Goal: Task Accomplishment & Management: Manage account settings

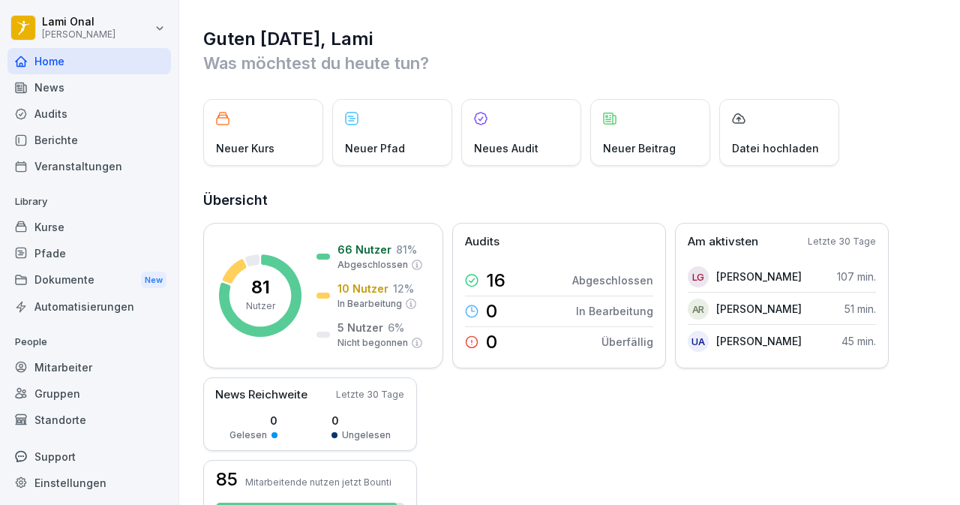
click at [56, 83] on div "News" at bounding box center [90, 87] width 164 height 26
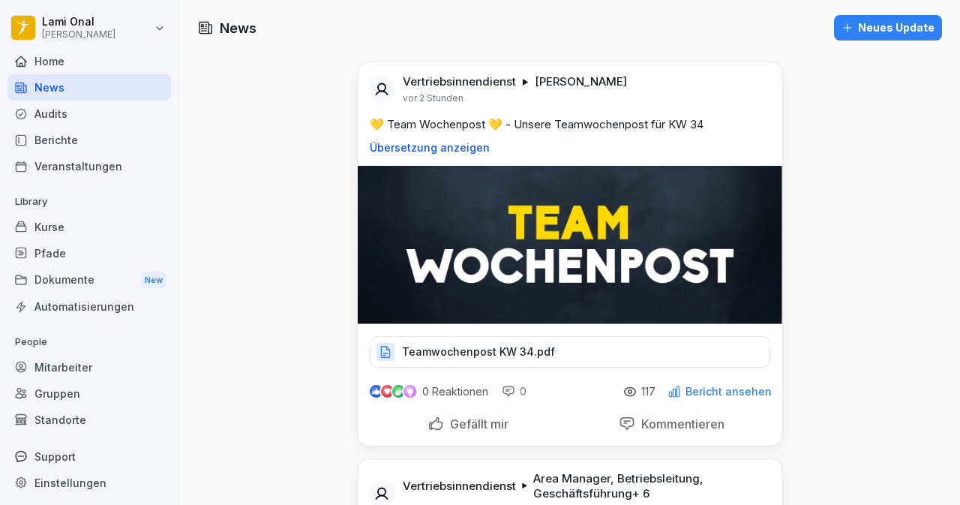
scroll to position [2, 0]
click at [444, 425] on p "Gefällt mir" at bounding box center [476, 423] width 65 height 15
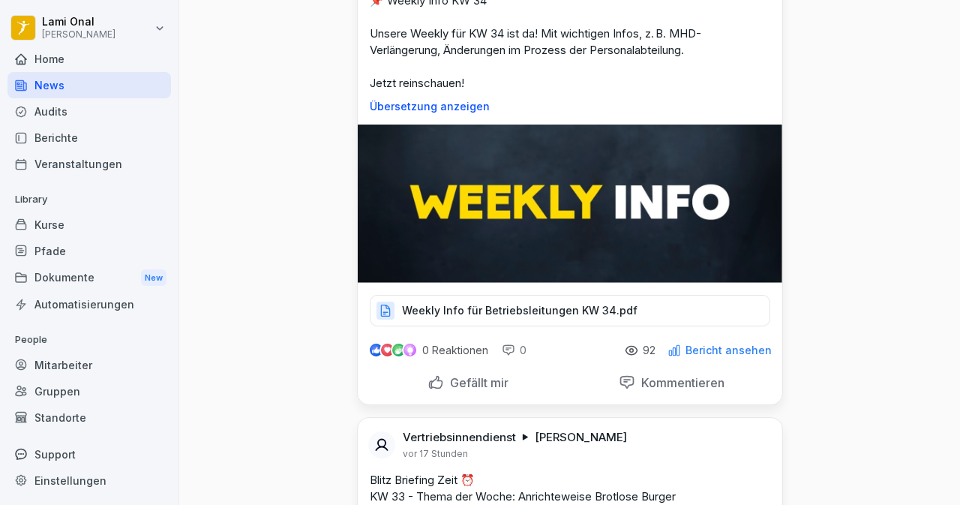
scroll to position [570, 0]
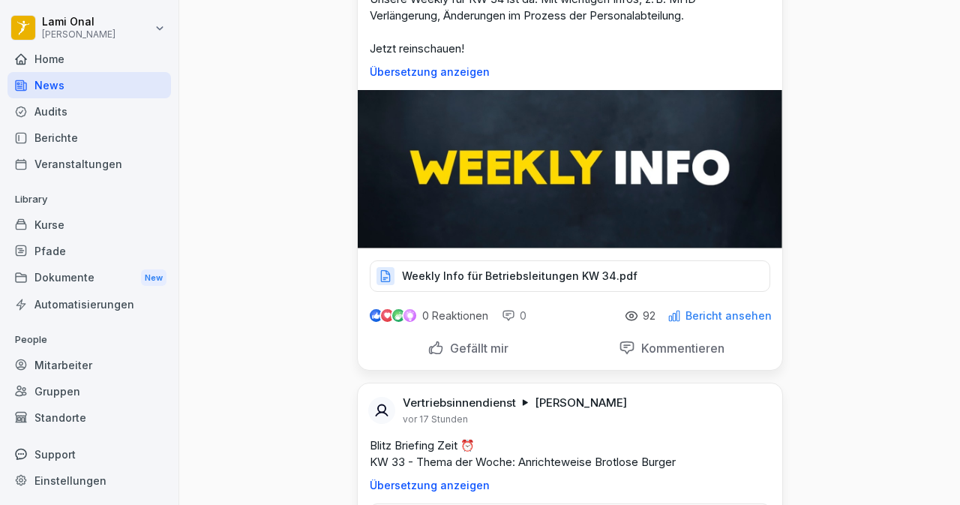
click at [444, 347] on p "Gefällt mir" at bounding box center [476, 348] width 65 height 15
click at [438, 269] on p "Weekly Info für Betriebsleitungen KW 34.pdf" at bounding box center [520, 276] width 236 height 15
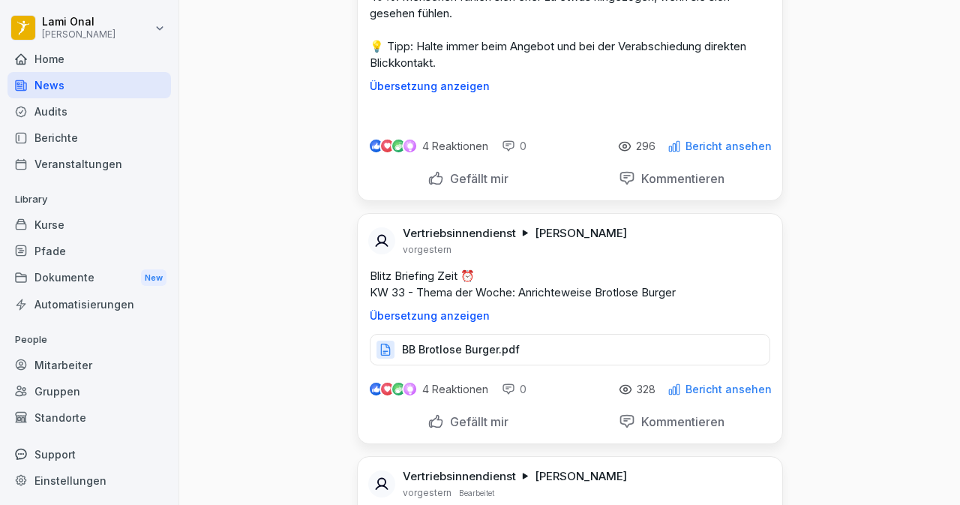
scroll to position [2401, 0]
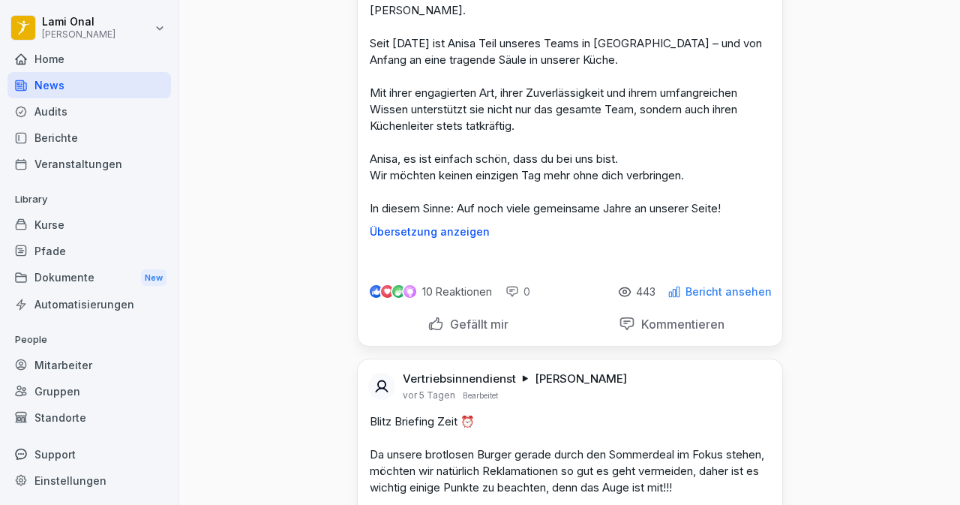
scroll to position [6843, 0]
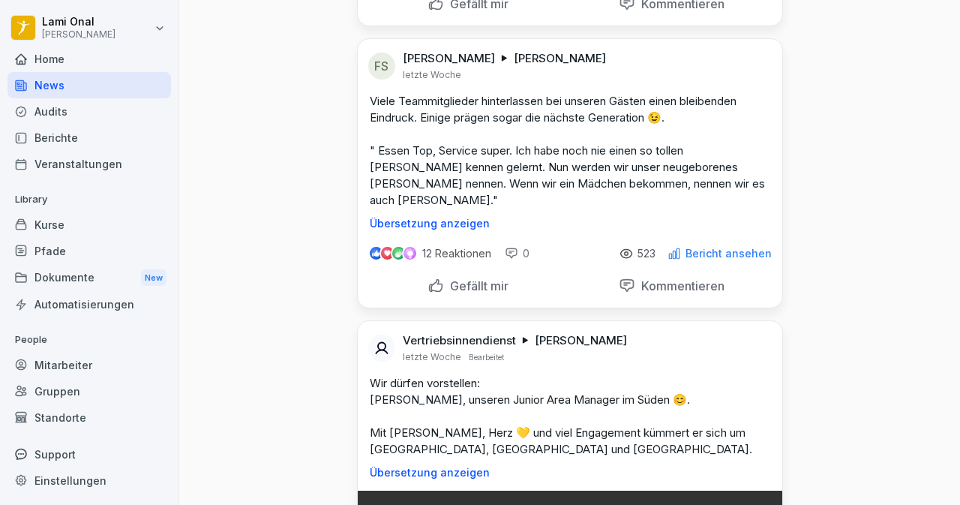
scroll to position [9964, 0]
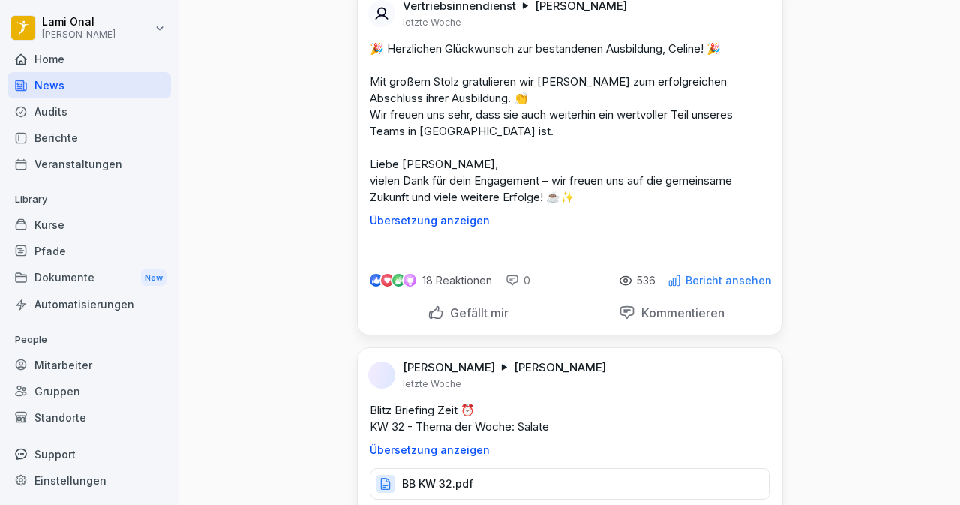
scroll to position [11645, 0]
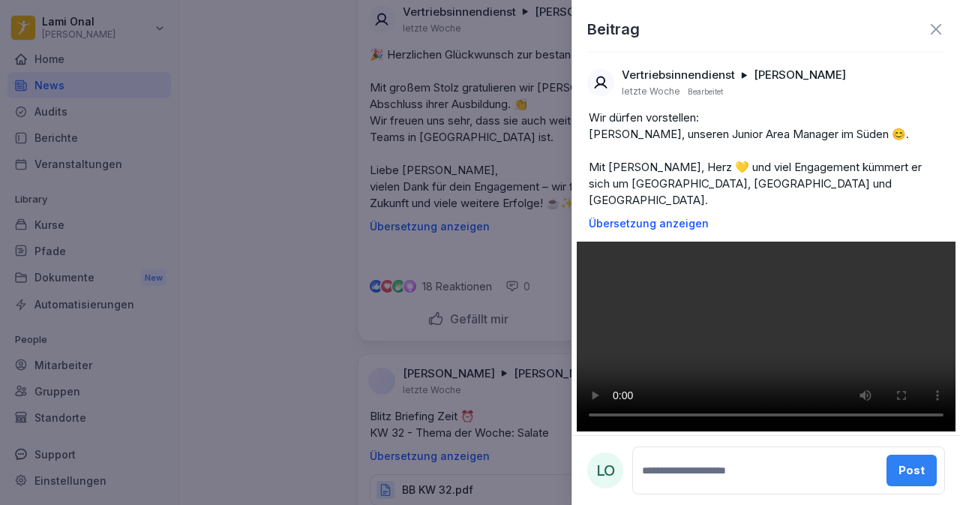
click at [630, 165] on p "Wir dürfen vorstellen: [PERSON_NAME], unseren Junior Area Manager im Süden 😊. M…" at bounding box center [766, 159] width 355 height 99
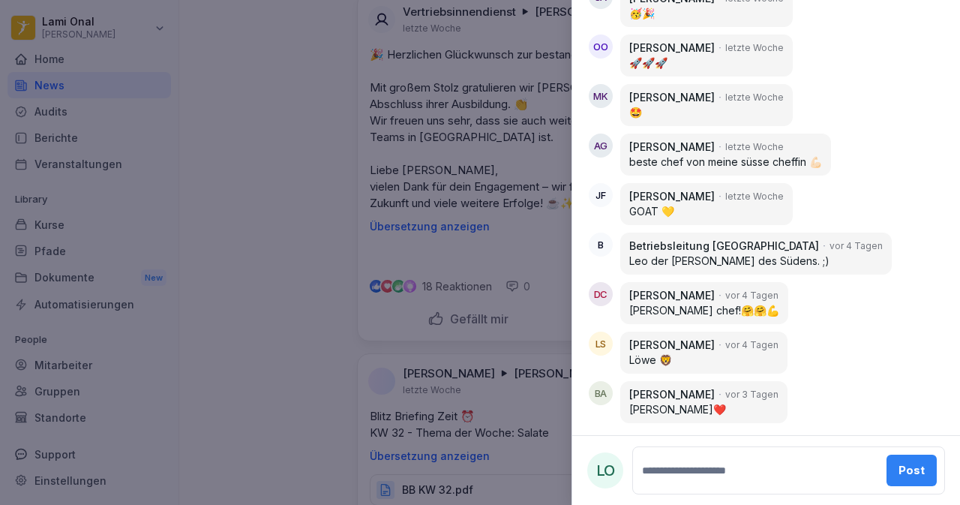
scroll to position [1495, 0]
click at [278, 178] on div at bounding box center [480, 252] width 960 height 505
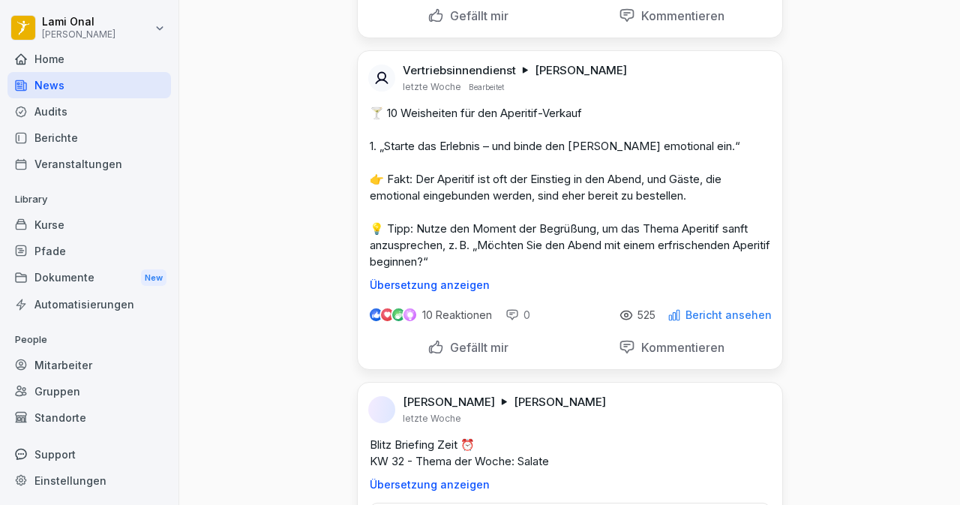
scroll to position [10948, 0]
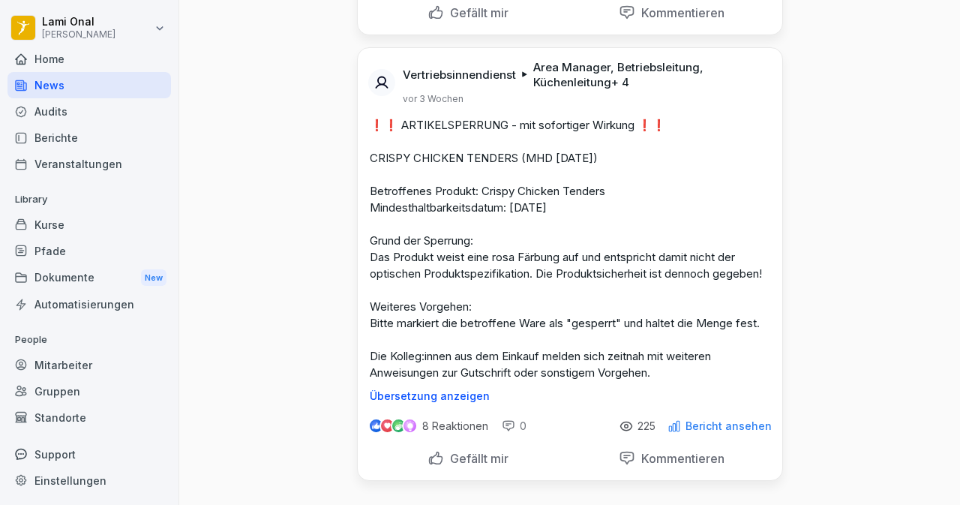
scroll to position [27425, 0]
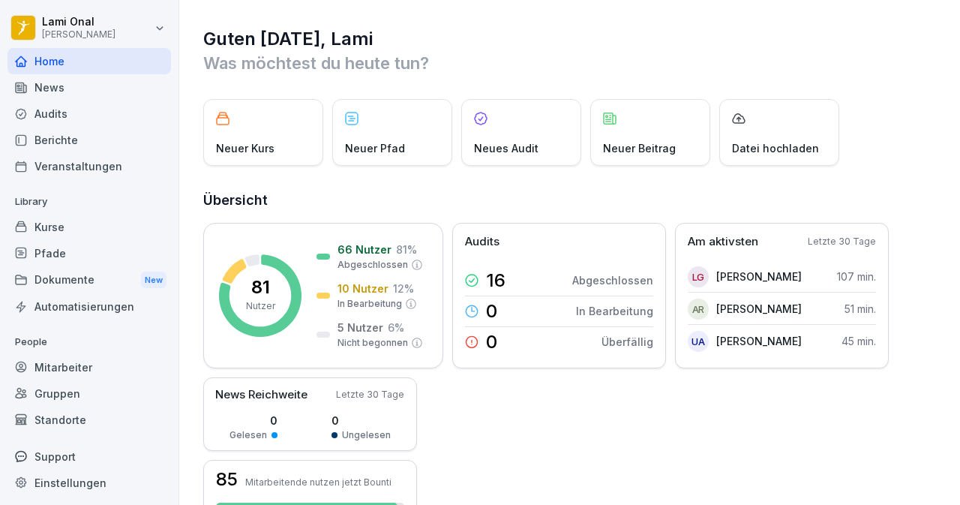
click at [50, 95] on div "News" at bounding box center [90, 87] width 164 height 26
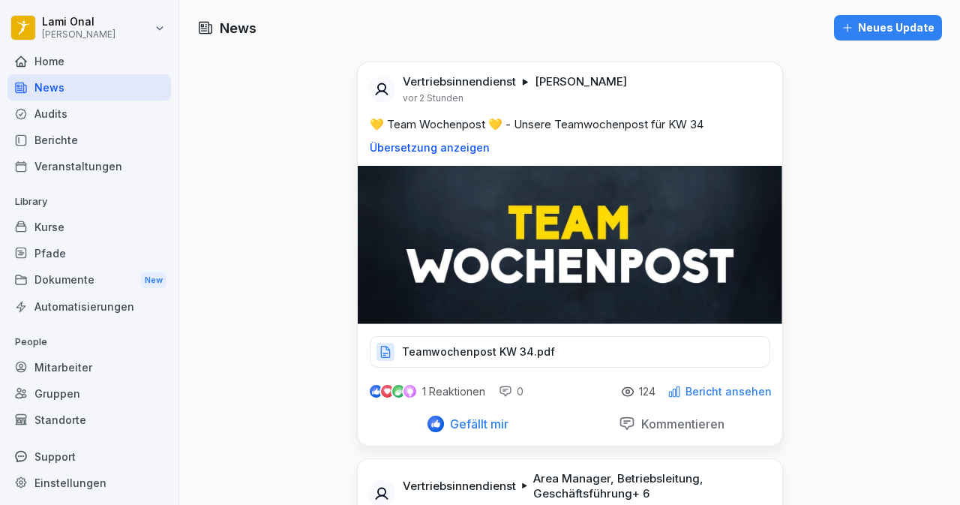
click at [75, 366] on div "Mitarbeiter" at bounding box center [90, 367] width 164 height 26
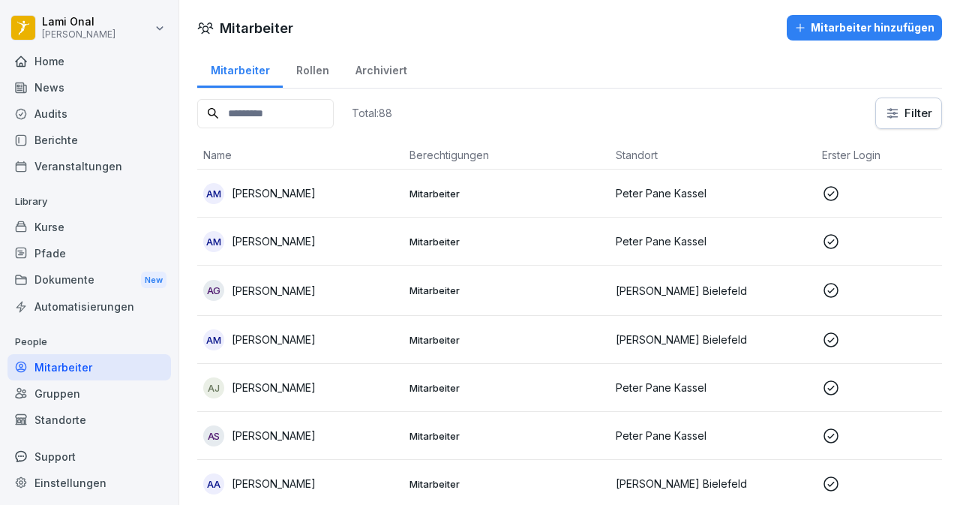
scroll to position [2, 0]
click at [536, 103] on div "Total: 88 Filter" at bounding box center [569, 114] width 745 height 32
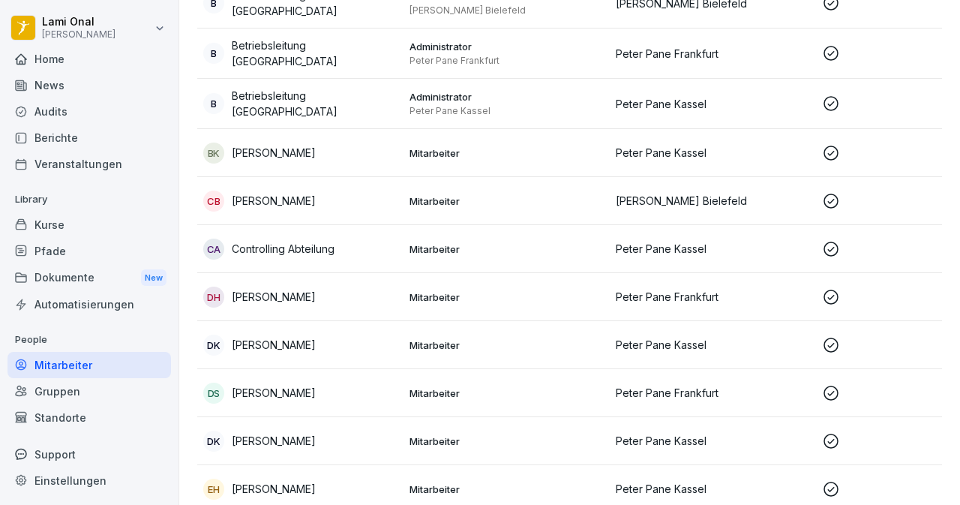
scroll to position [1140, 0]
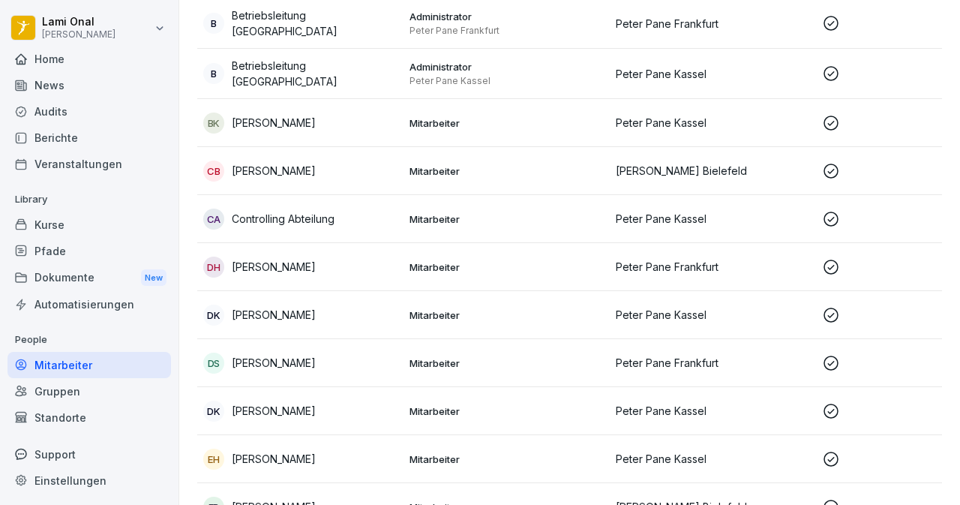
click at [321, 113] on div "BK Branko Karlic" at bounding box center [300, 123] width 194 height 21
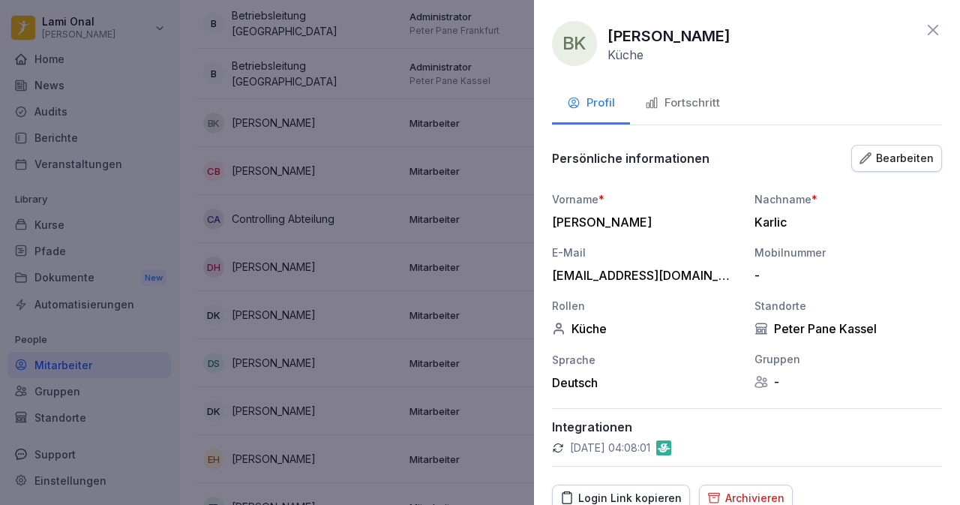
click at [734, 494] on div "Archivieren" at bounding box center [746, 498] width 77 height 17
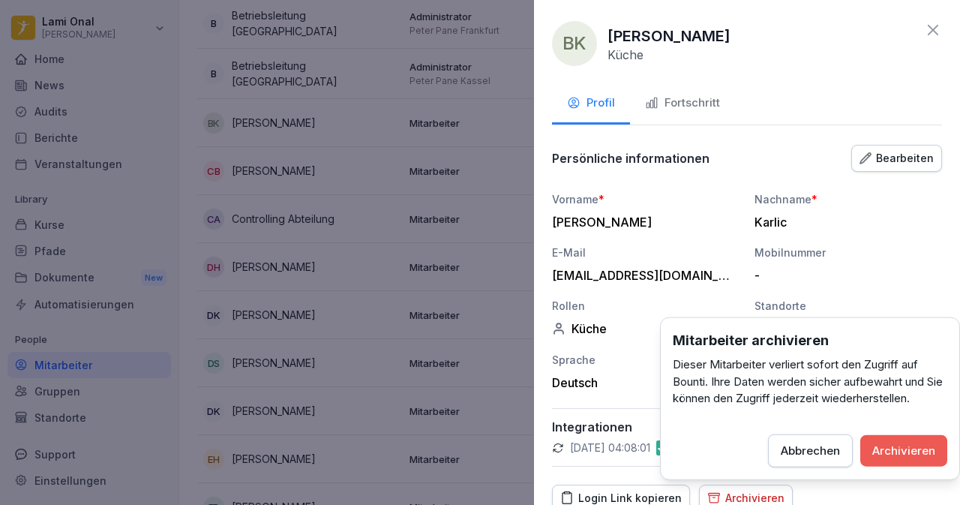
click at [897, 445] on div "Archivieren" at bounding box center [904, 450] width 63 height 17
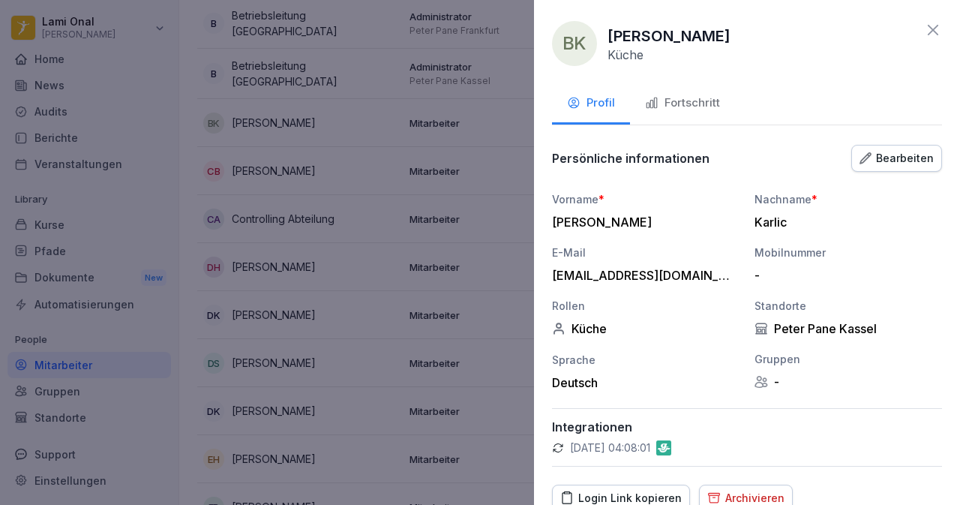
scroll to position [5, 0]
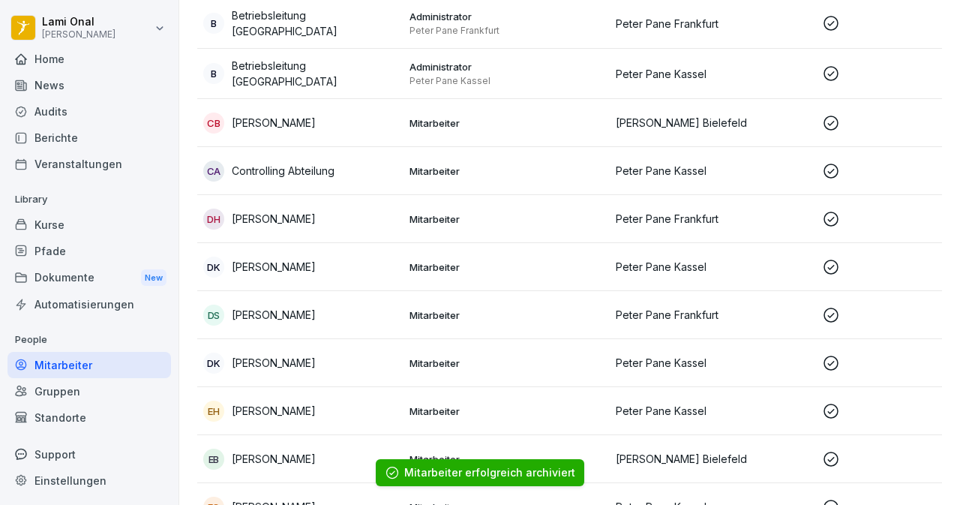
click at [176, 170] on div "Lami Onal Peter Pane Home News Audits Berichte Veranstaltungen Library Kurse Pf…" at bounding box center [89, 252] width 179 height 505
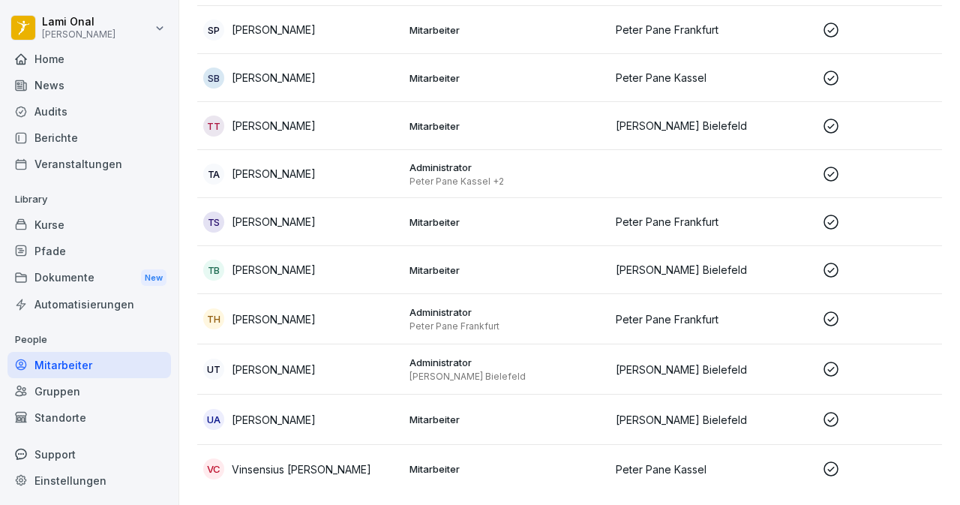
scroll to position [3935, 0]
click at [48, 80] on div "News" at bounding box center [90, 85] width 164 height 26
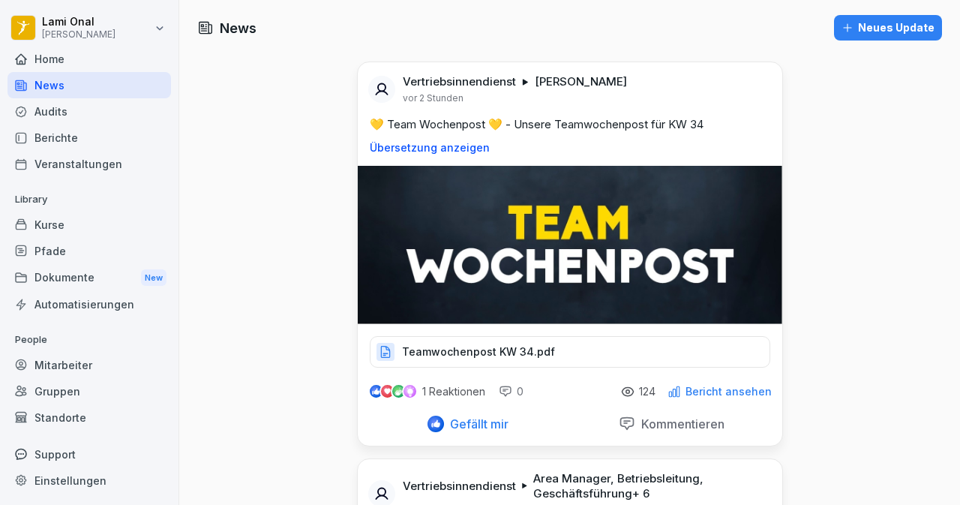
click at [175, 365] on div "Lami Onal Peter Pane Home News Audits Berichte Veranstaltungen Library Kurse Pf…" at bounding box center [89, 252] width 179 height 505
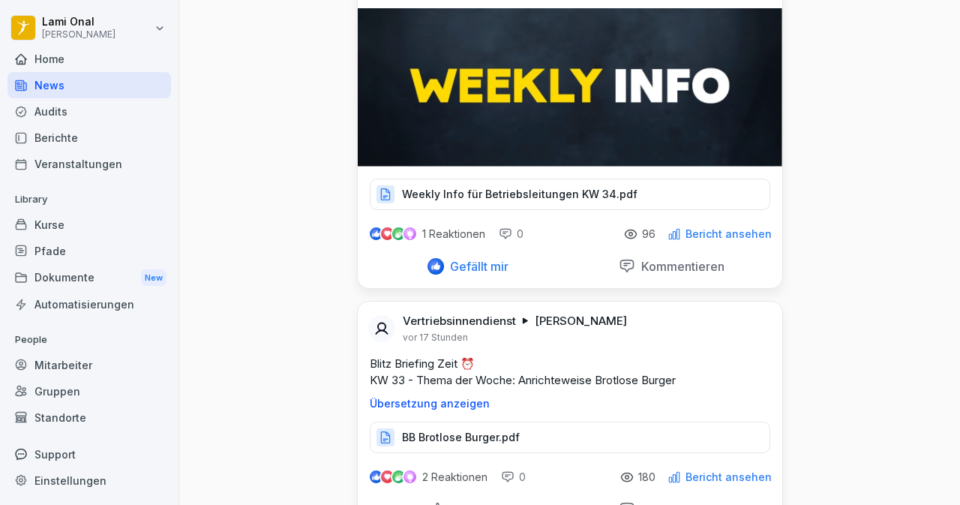
scroll to position [666, 0]
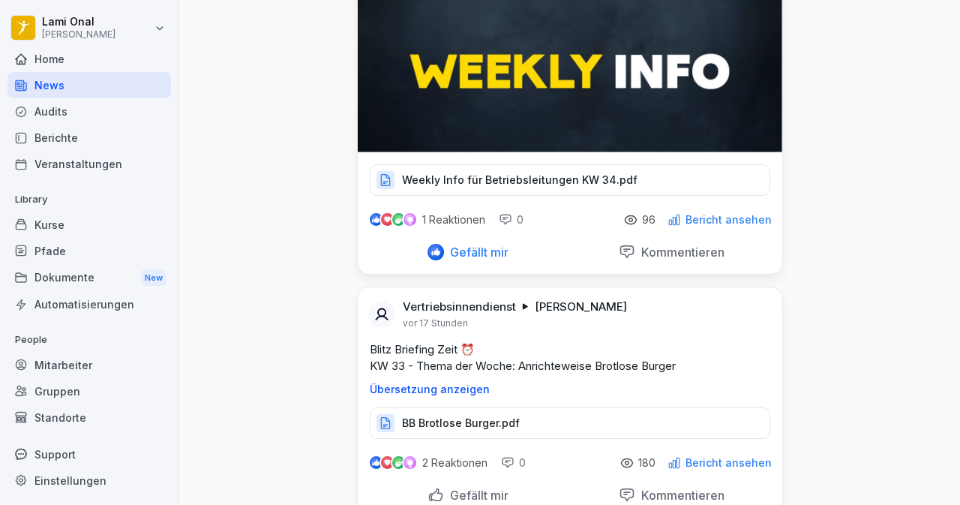
click at [485, 176] on p "Weekly Info für Betriebsleitungen KW 34.pdf" at bounding box center [520, 180] width 236 height 15
